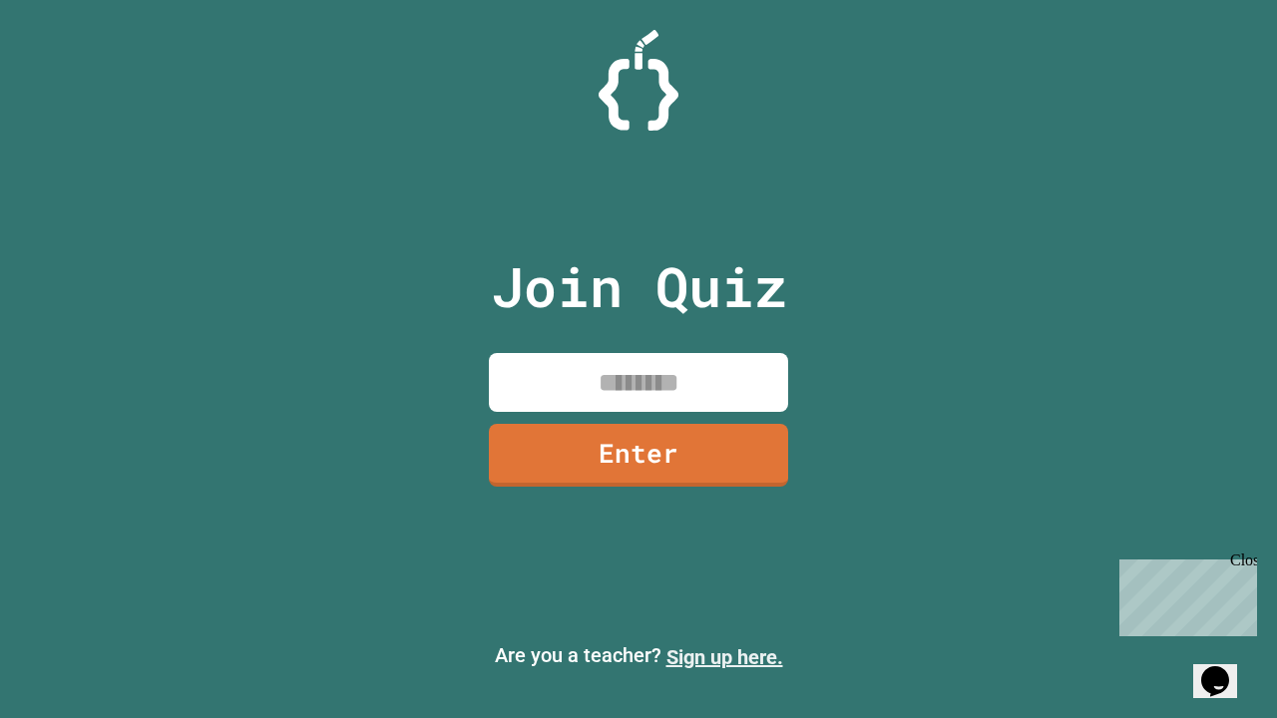
click at [724, 657] on link "Sign up here." at bounding box center [724, 657] width 117 height 24
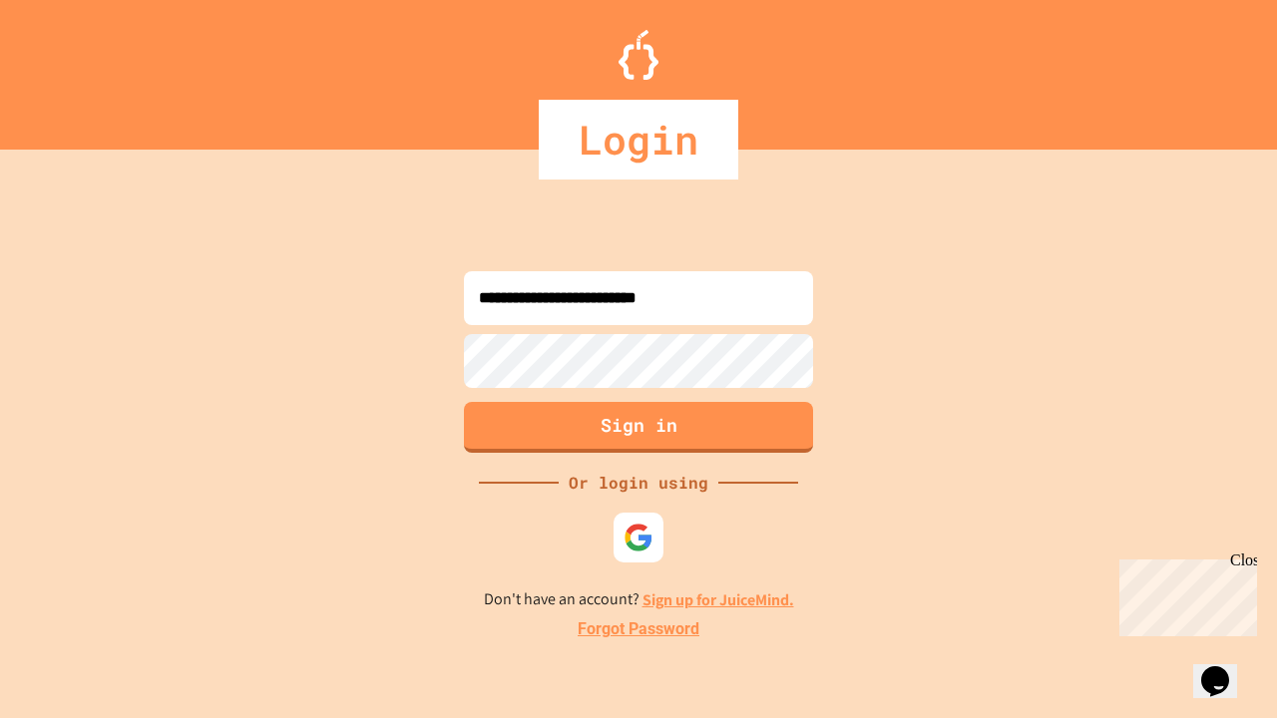
type input "**********"
